Goal: Register for event/course

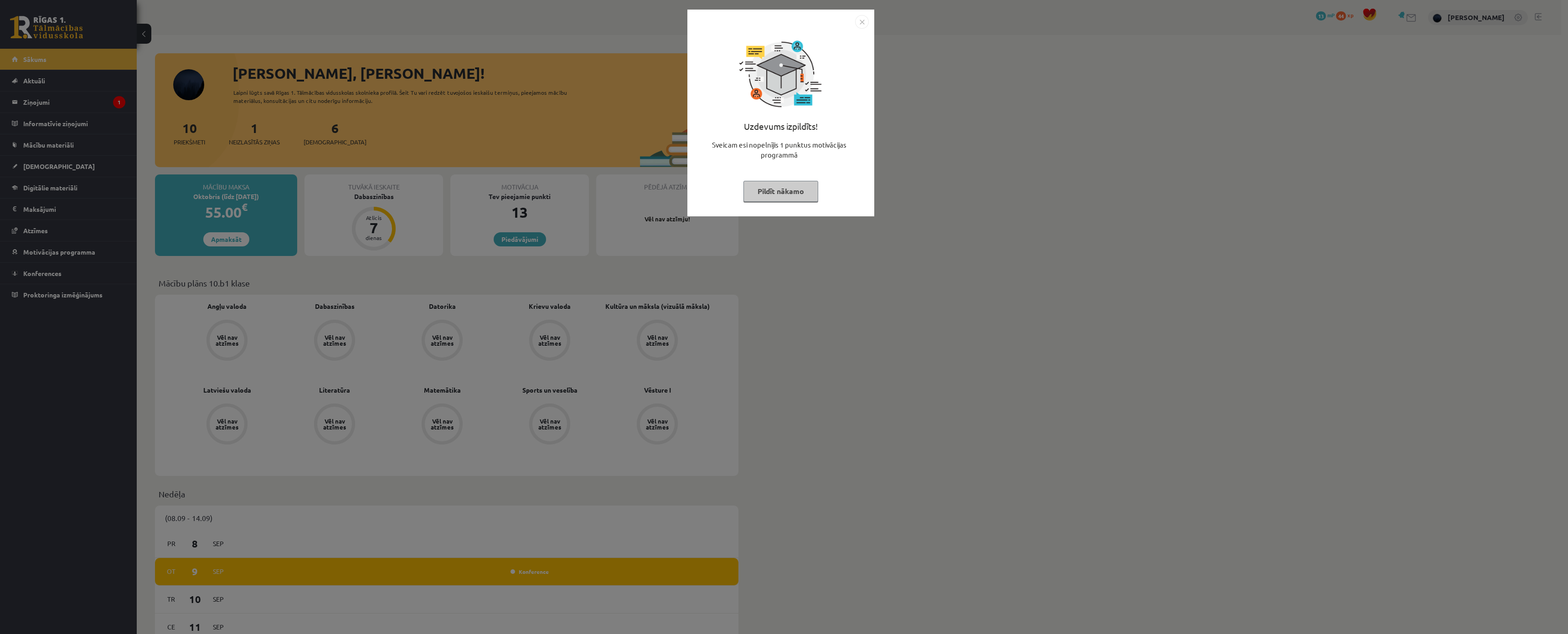
drag, startPoint x: 771, startPoint y: 185, endPoint x: 707, endPoint y: 183, distance: 64.0
click at [771, 185] on button "Pildīt nākamo" at bounding box center [780, 191] width 75 height 21
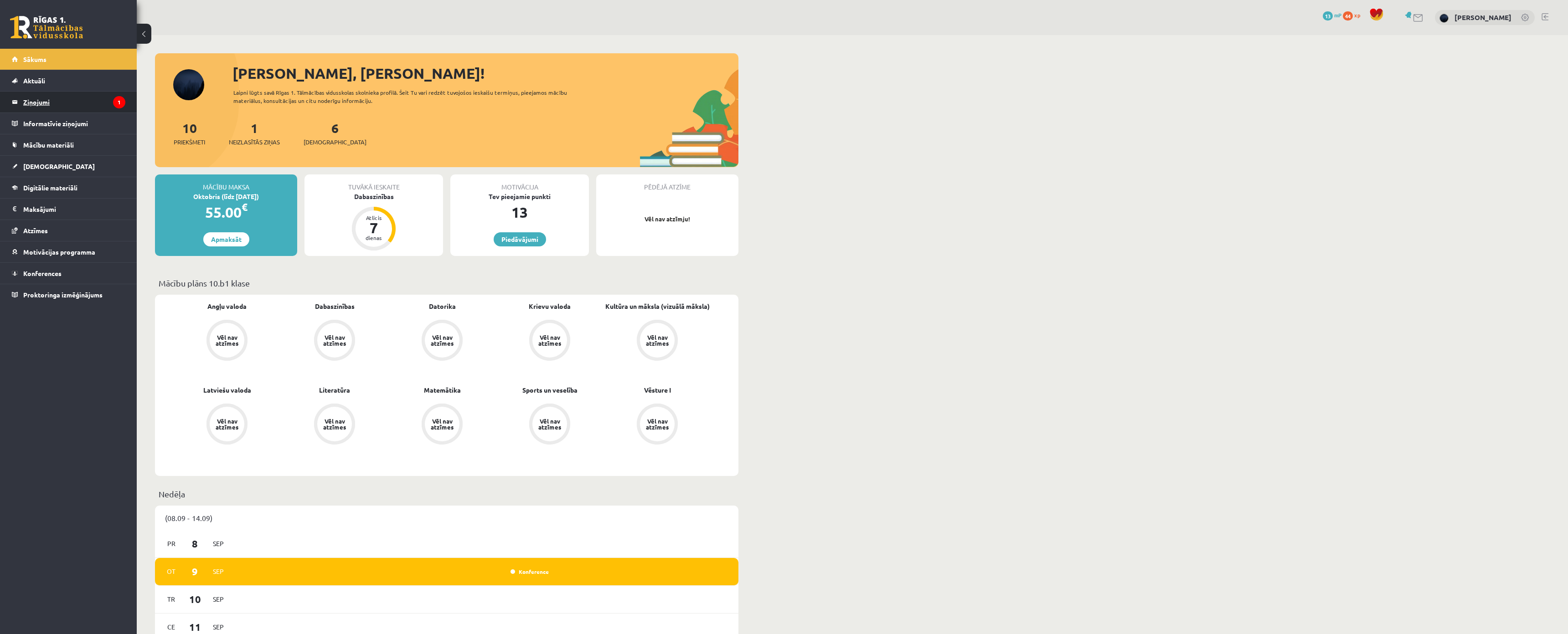
click at [66, 106] on legend "Ziņojumi 1" at bounding box center [74, 102] width 102 height 21
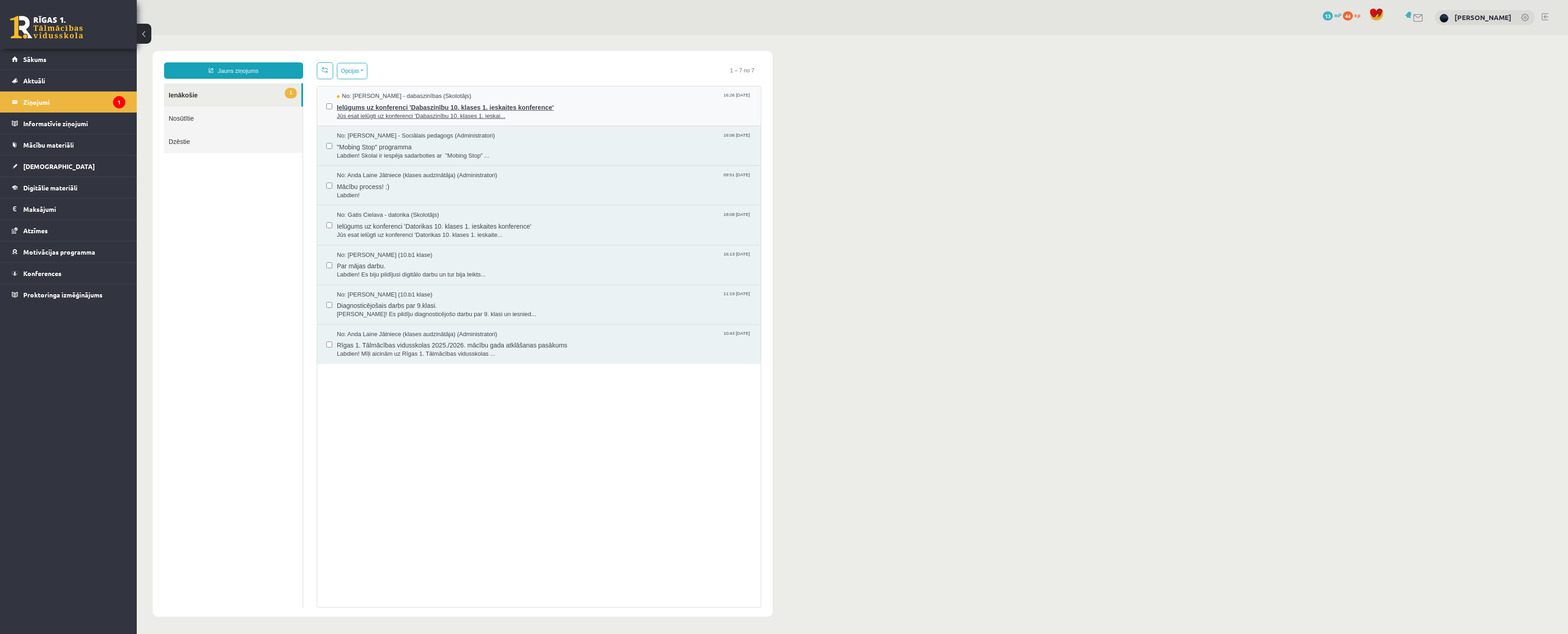
click at [418, 109] on span "Ielūgums uz konferenci 'Dabaszinību 10. klases 1. ieskaites konference'" at bounding box center [544, 106] width 415 height 12
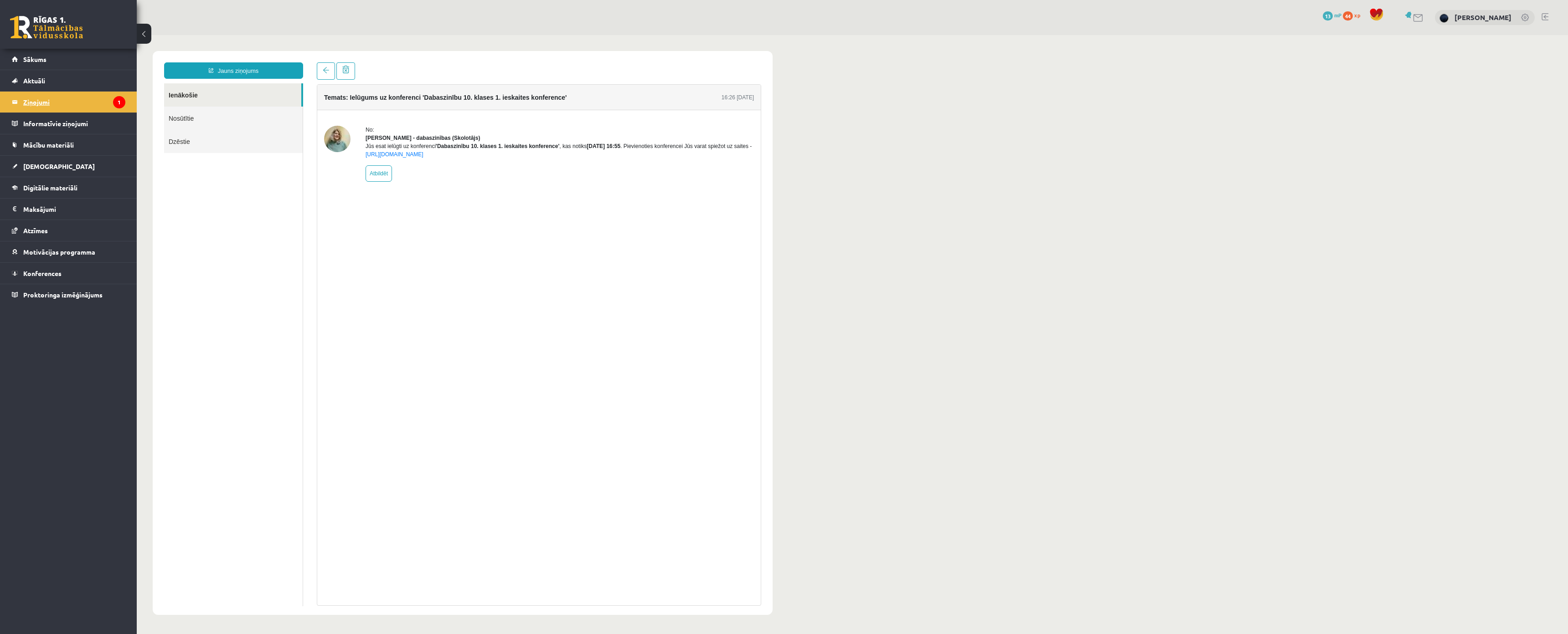
click at [108, 94] on legend "Ziņojumi 1" at bounding box center [74, 102] width 102 height 21
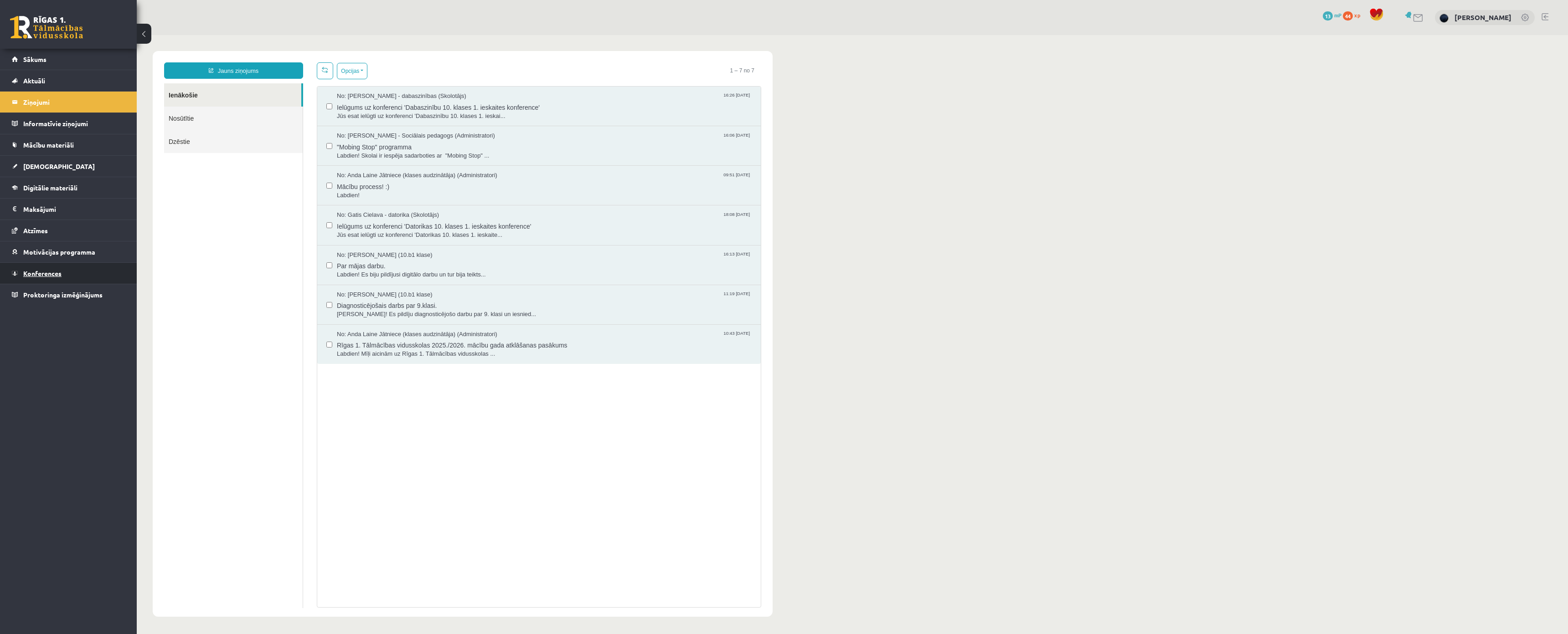
click at [47, 273] on span "Konferences" at bounding box center [42, 273] width 38 height 8
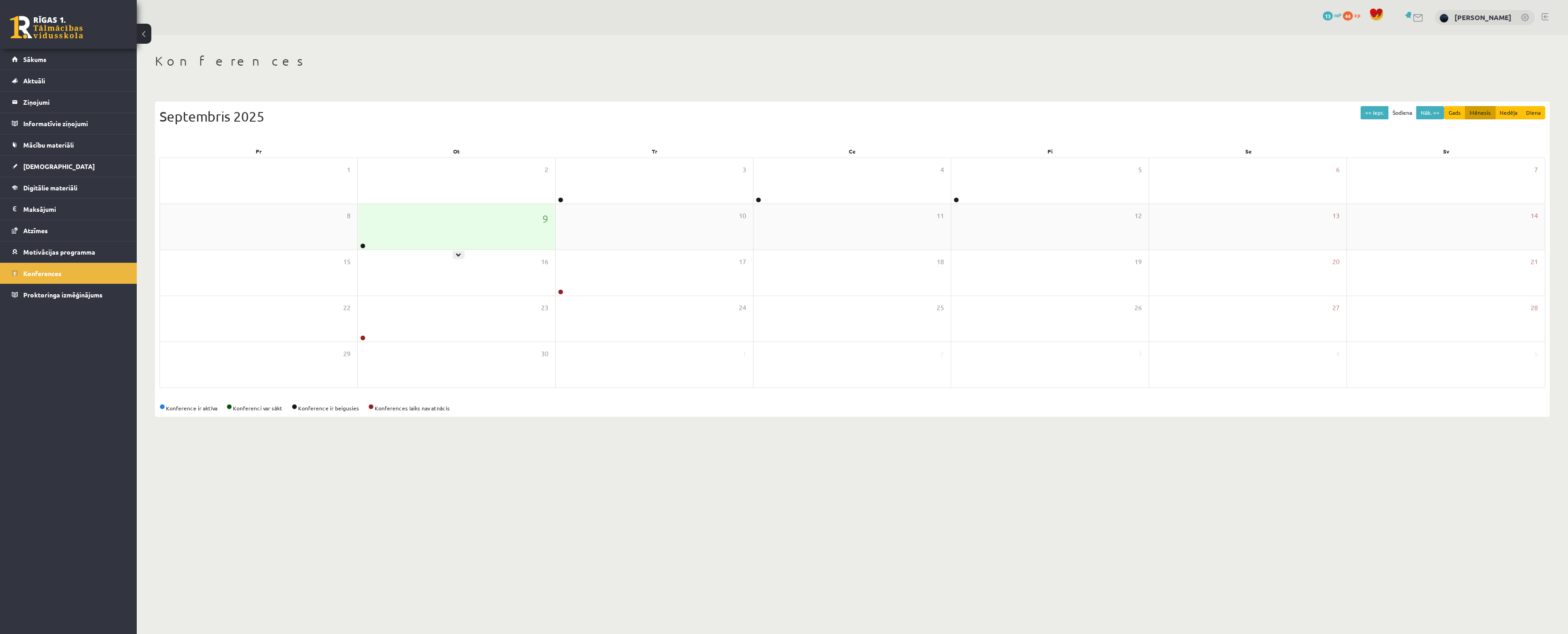
click at [499, 233] on div "9" at bounding box center [457, 226] width 197 height 46
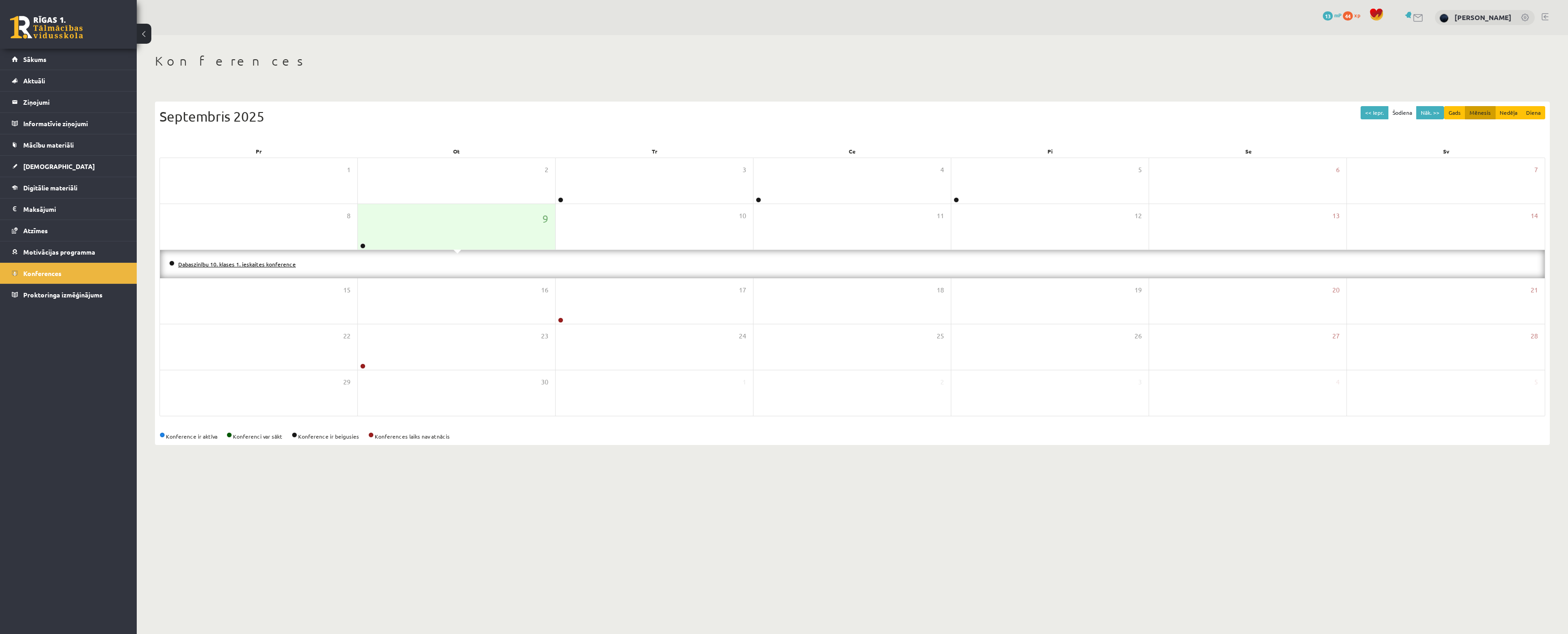
click at [242, 263] on link "Dabaszinību 10. klases 1. ieskaites konference" at bounding box center [237, 264] width 117 height 7
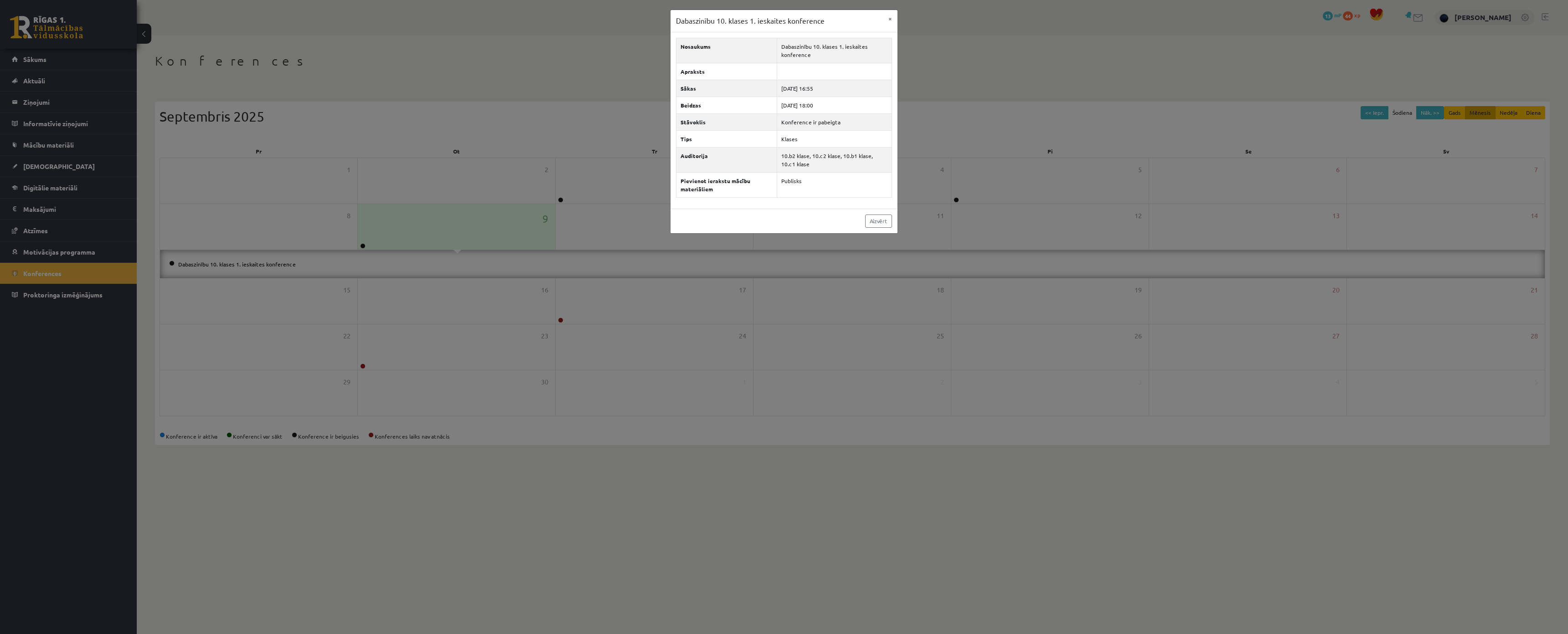
click at [348, 245] on div "Dabaszinību 10. klases 1. ieskaites konference × Nosaukums Dabaszinību 10. klas…" at bounding box center [784, 317] width 1568 height 634
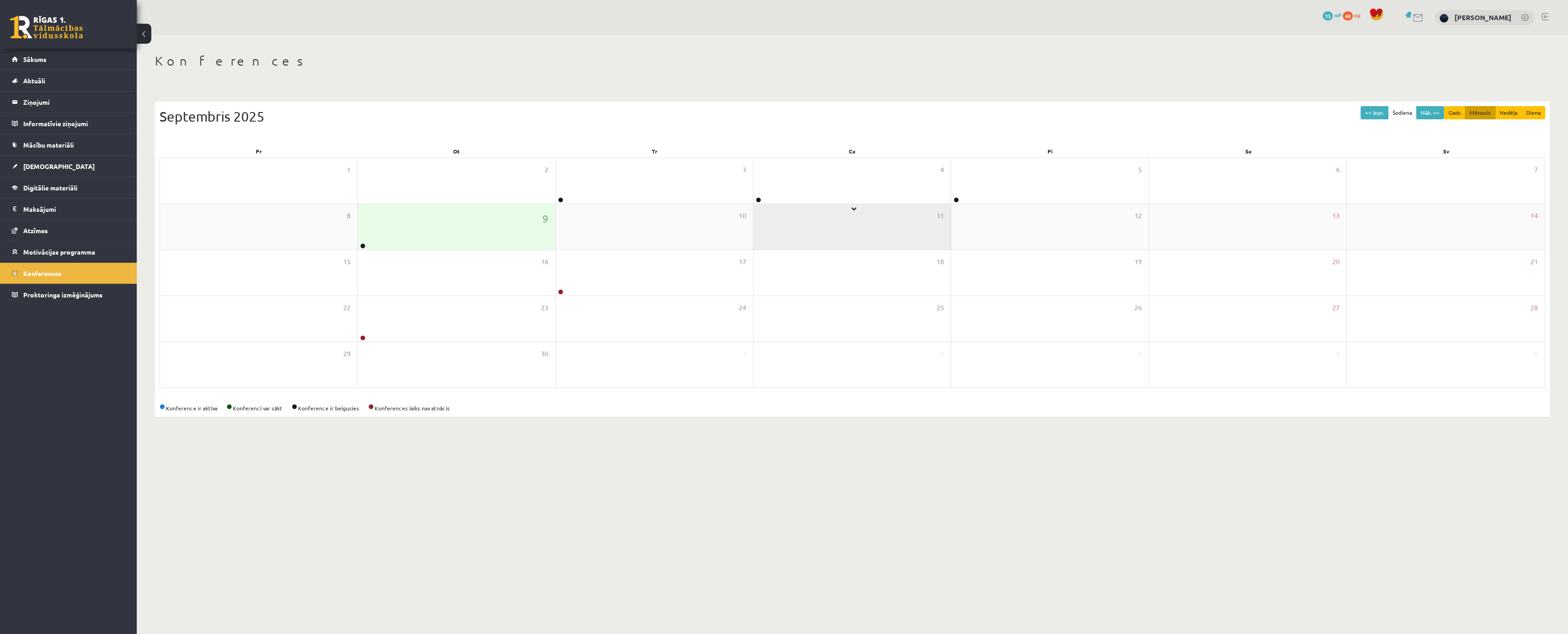
click at [787, 207] on div "11" at bounding box center [852, 226] width 197 height 46
click at [786, 197] on div "4" at bounding box center [852, 181] width 197 height 46
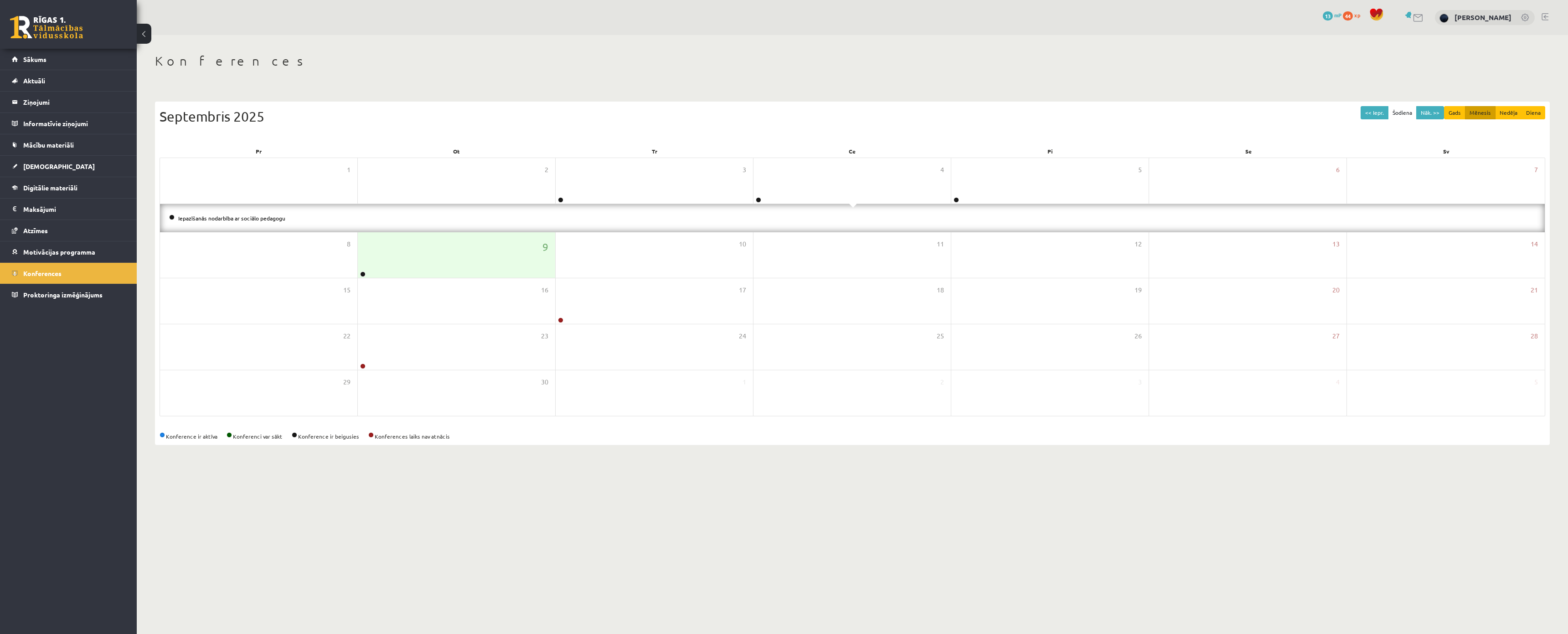
click at [240, 221] on li "Iepazīšanās nodarbība ar sociālo pedagogu" at bounding box center [852, 218] width 1367 height 10
click at [240, 215] on link "Iepazīšanās nodarbība ar sociālo pedagogu" at bounding box center [232, 218] width 107 height 7
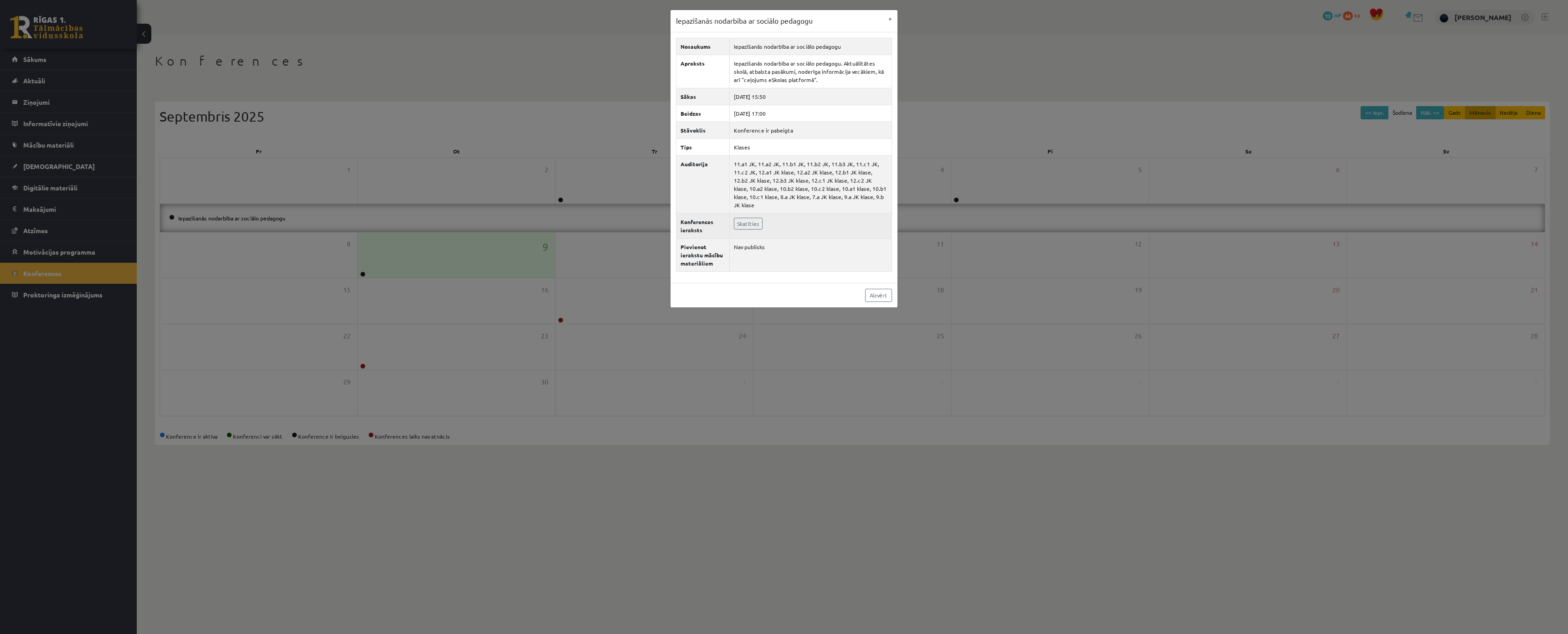
click at [747, 213] on td "Skatīties" at bounding box center [811, 225] width 163 height 25
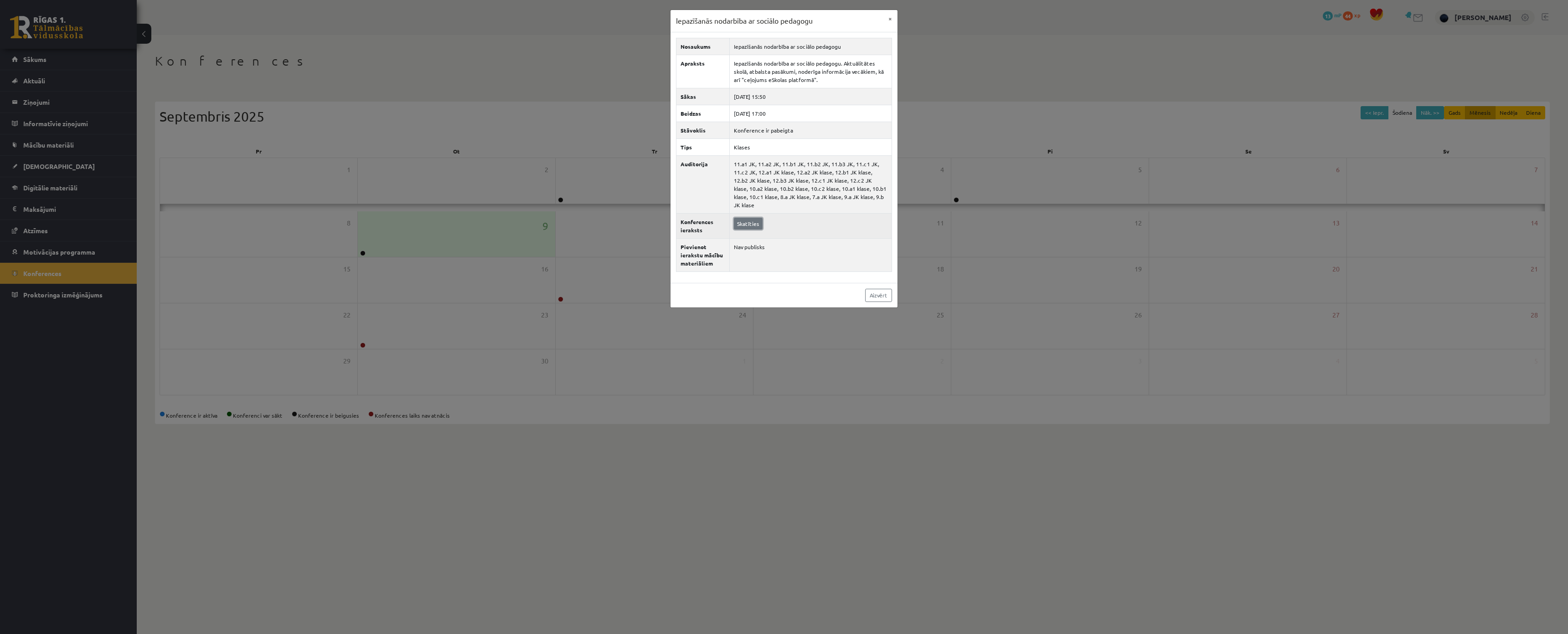
click at [743, 218] on link "Skatīties" at bounding box center [748, 223] width 29 height 12
